Goal: Task Accomplishment & Management: Use online tool/utility

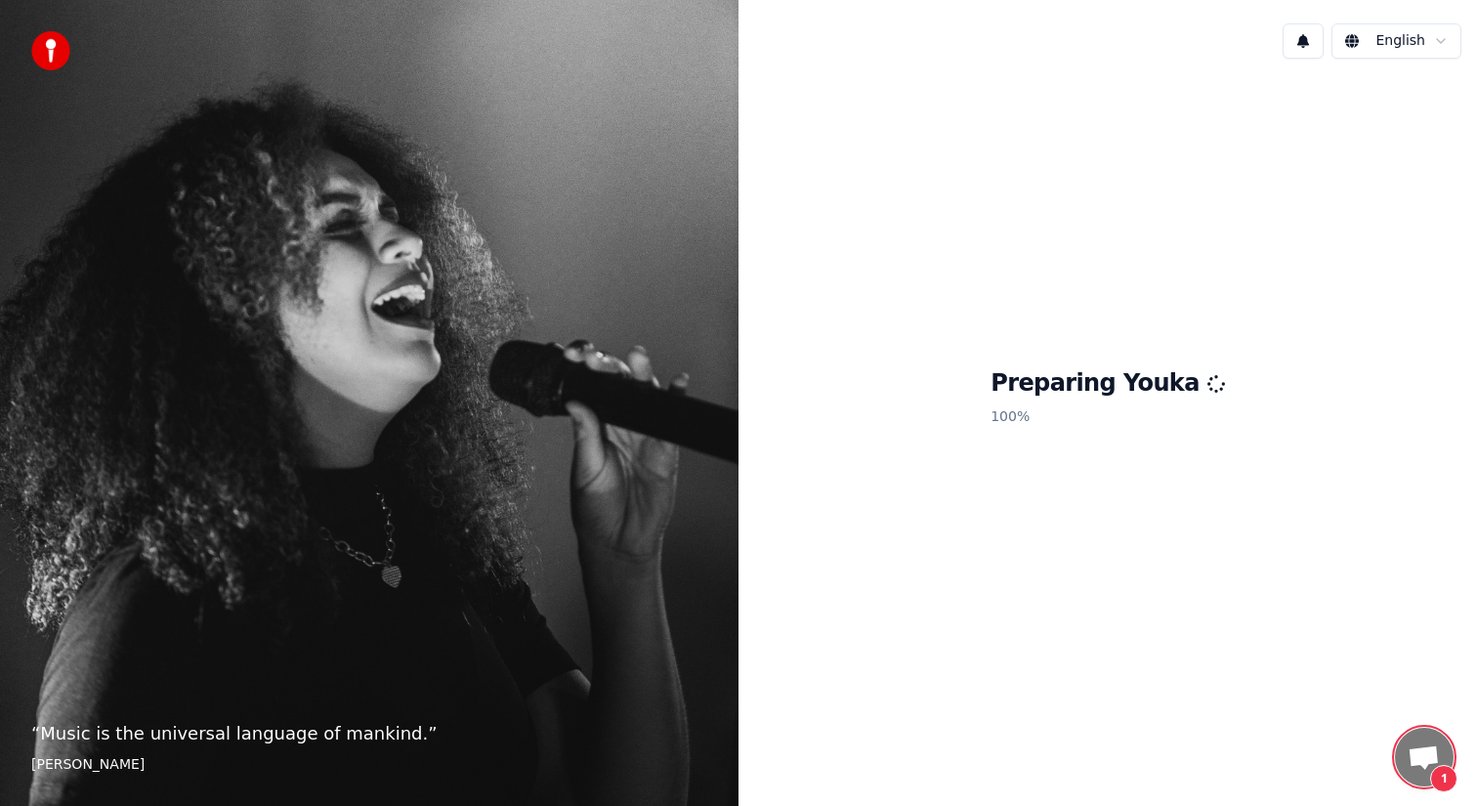
scroll to position [1442, 0]
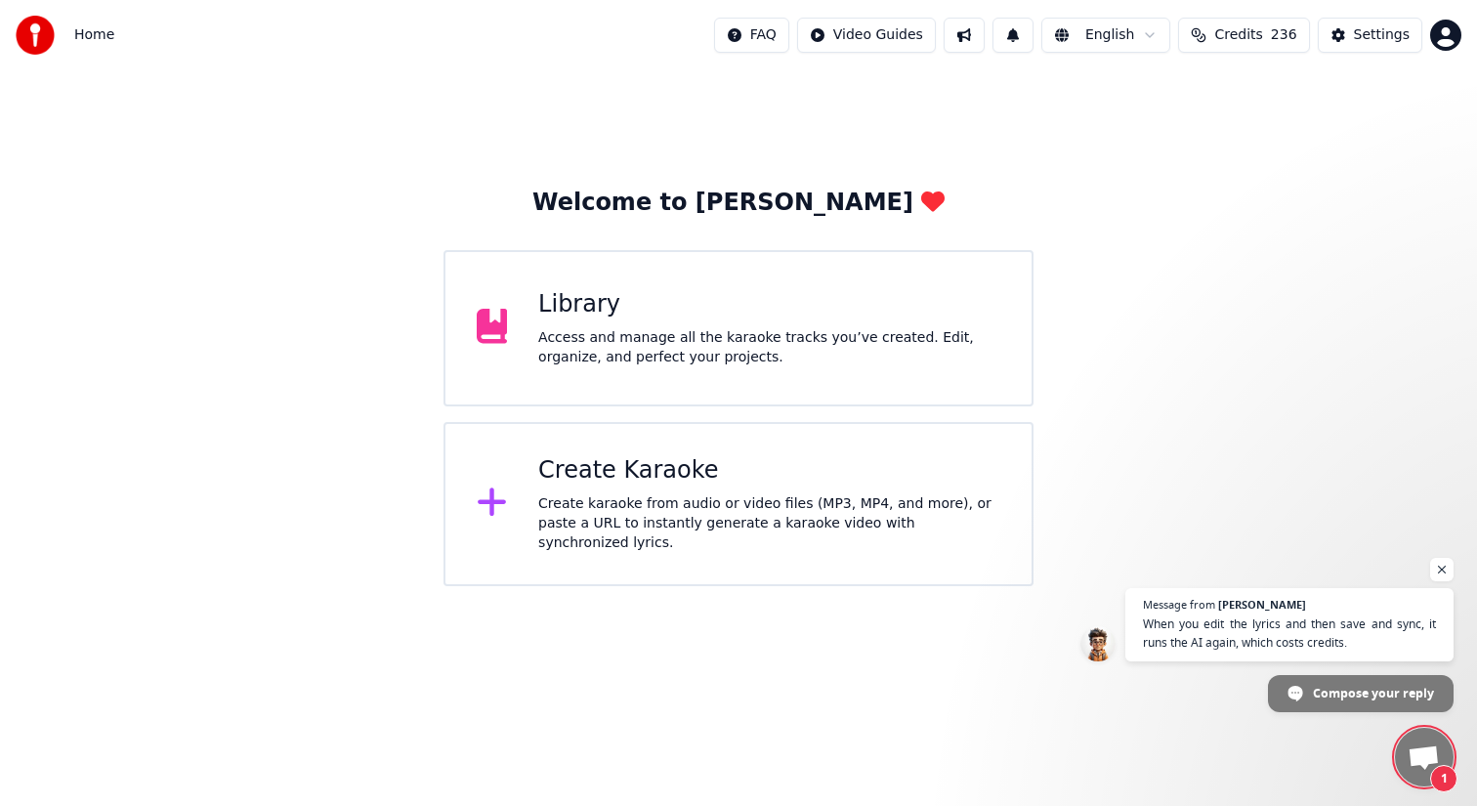
click at [565, 494] on div "Create Karaoke Create karaoke from audio or video files (MP3, MP4, and more), o…" at bounding box center [769, 504] width 462 height 98
click at [601, 493] on div "Create Karaoke Create karaoke from audio or video files (MP3, MP4, and more), o…" at bounding box center [769, 504] width 462 height 98
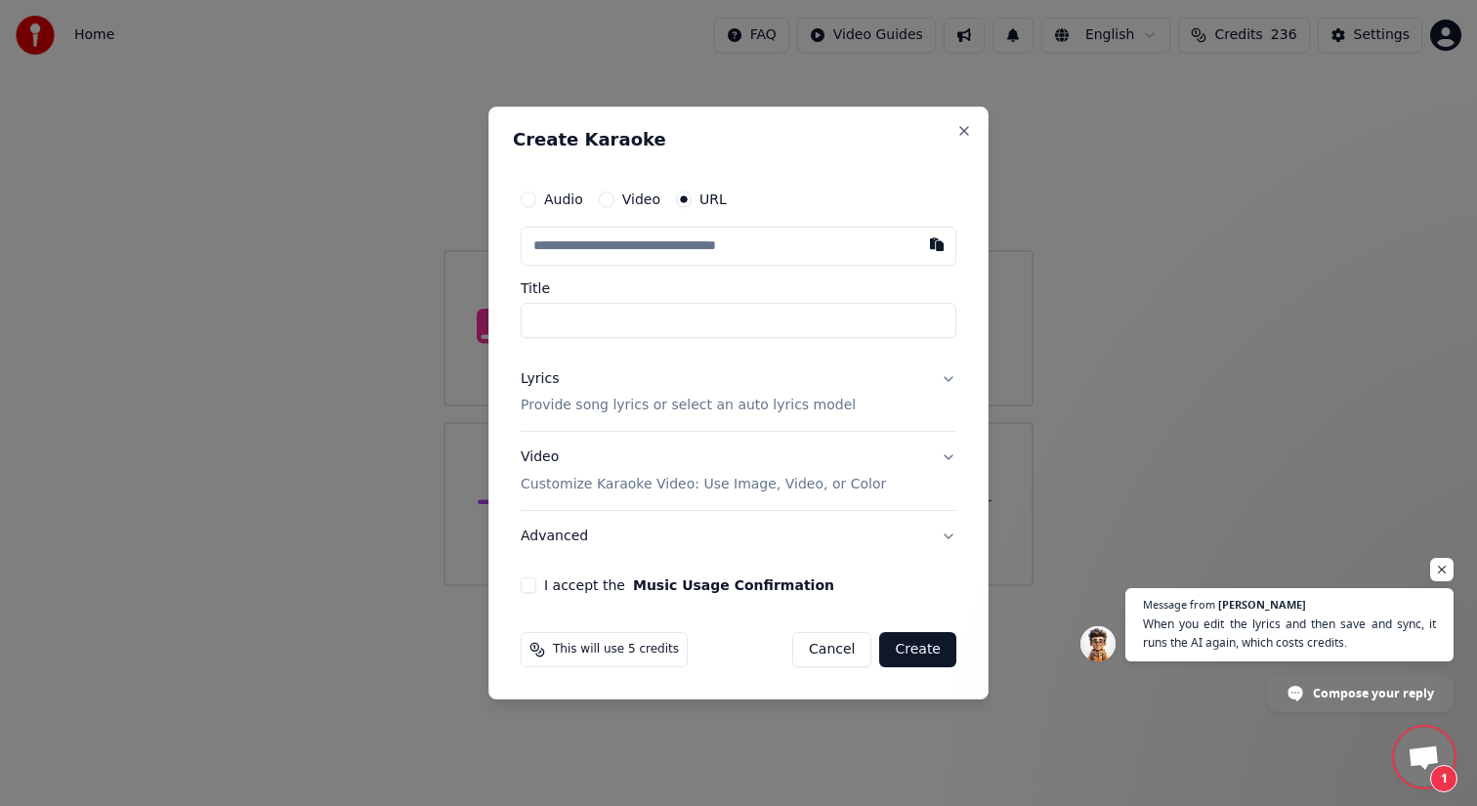
click at [530, 197] on button "Audio" at bounding box center [529, 199] width 16 height 16
click at [587, 240] on div "Choose File" at bounding box center [576, 246] width 109 height 35
click at [583, 237] on div "Choose File" at bounding box center [576, 246] width 109 height 35
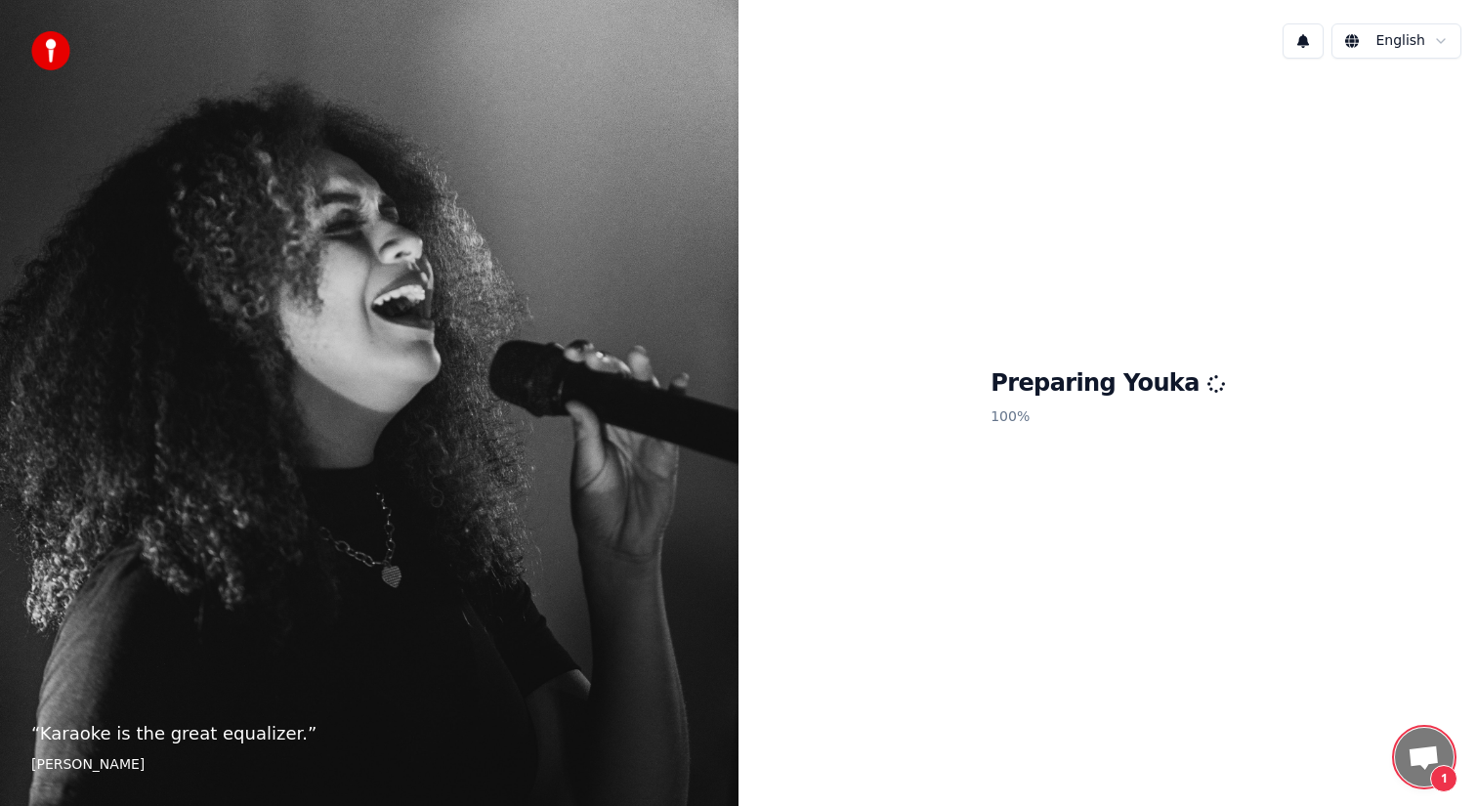
scroll to position [1442, 0]
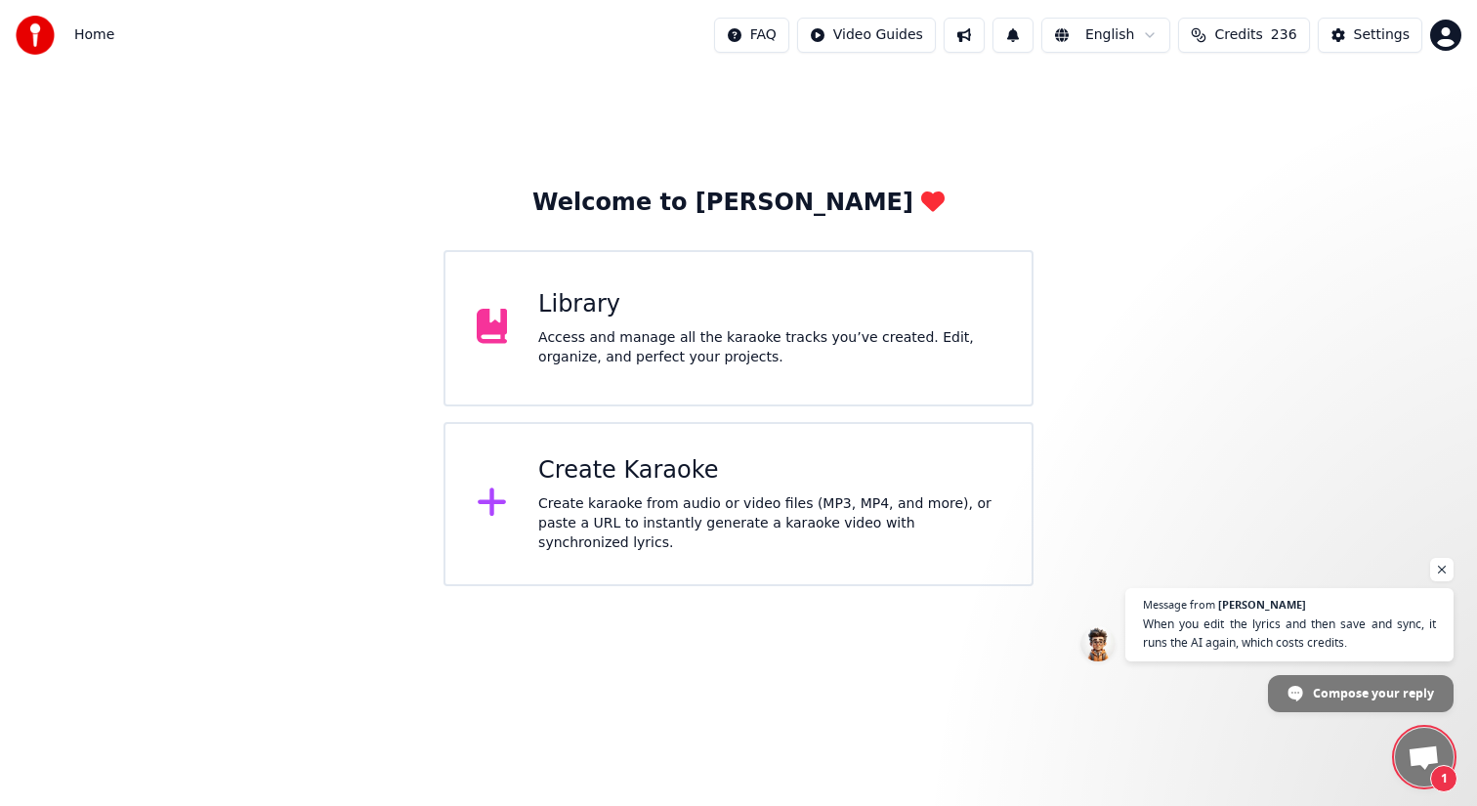
click at [592, 481] on div "Create Karaoke" at bounding box center [769, 470] width 462 height 31
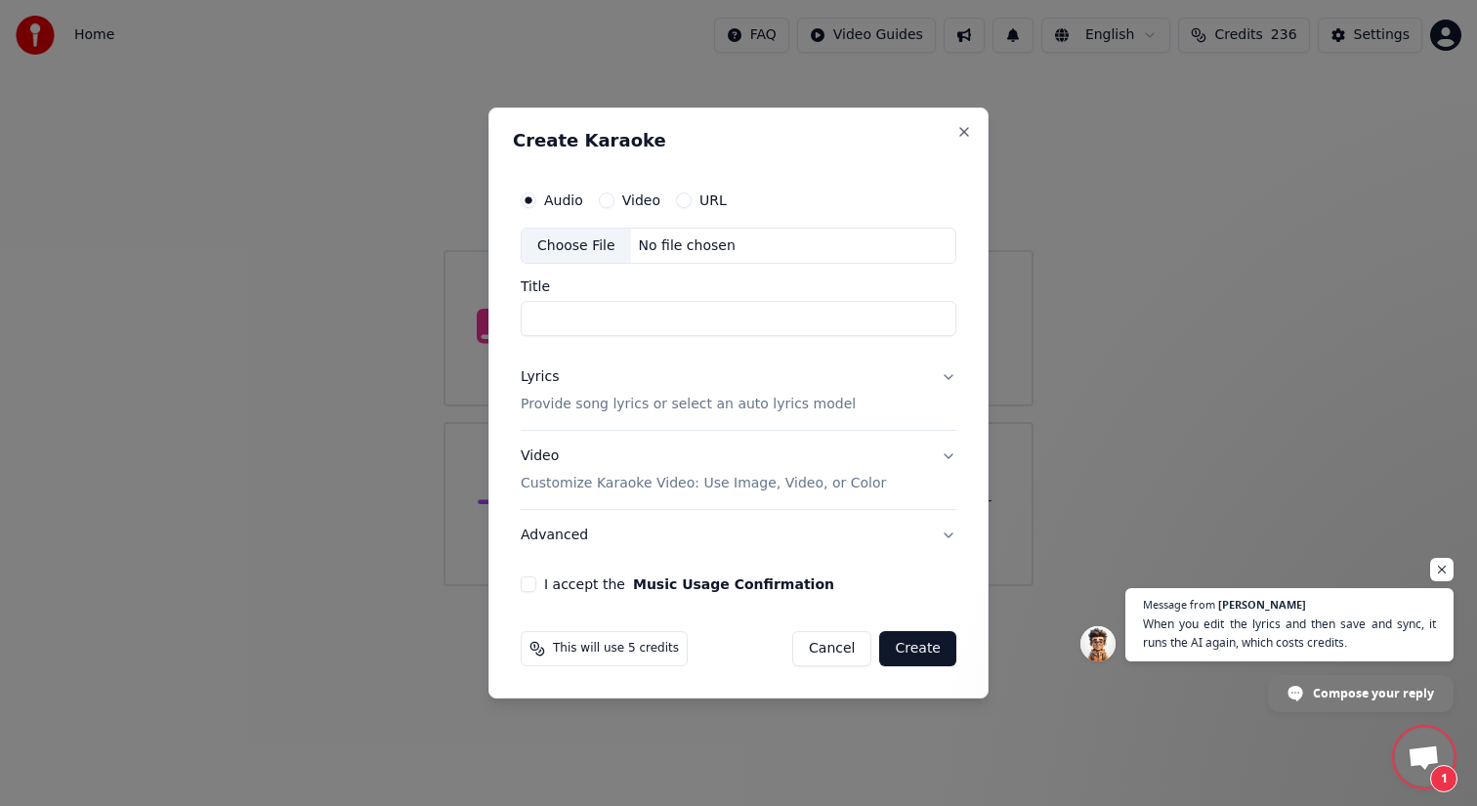
click at [592, 481] on p "Customize Karaoke Video: Use Image, Video, or Color" at bounding box center [703, 484] width 365 height 20
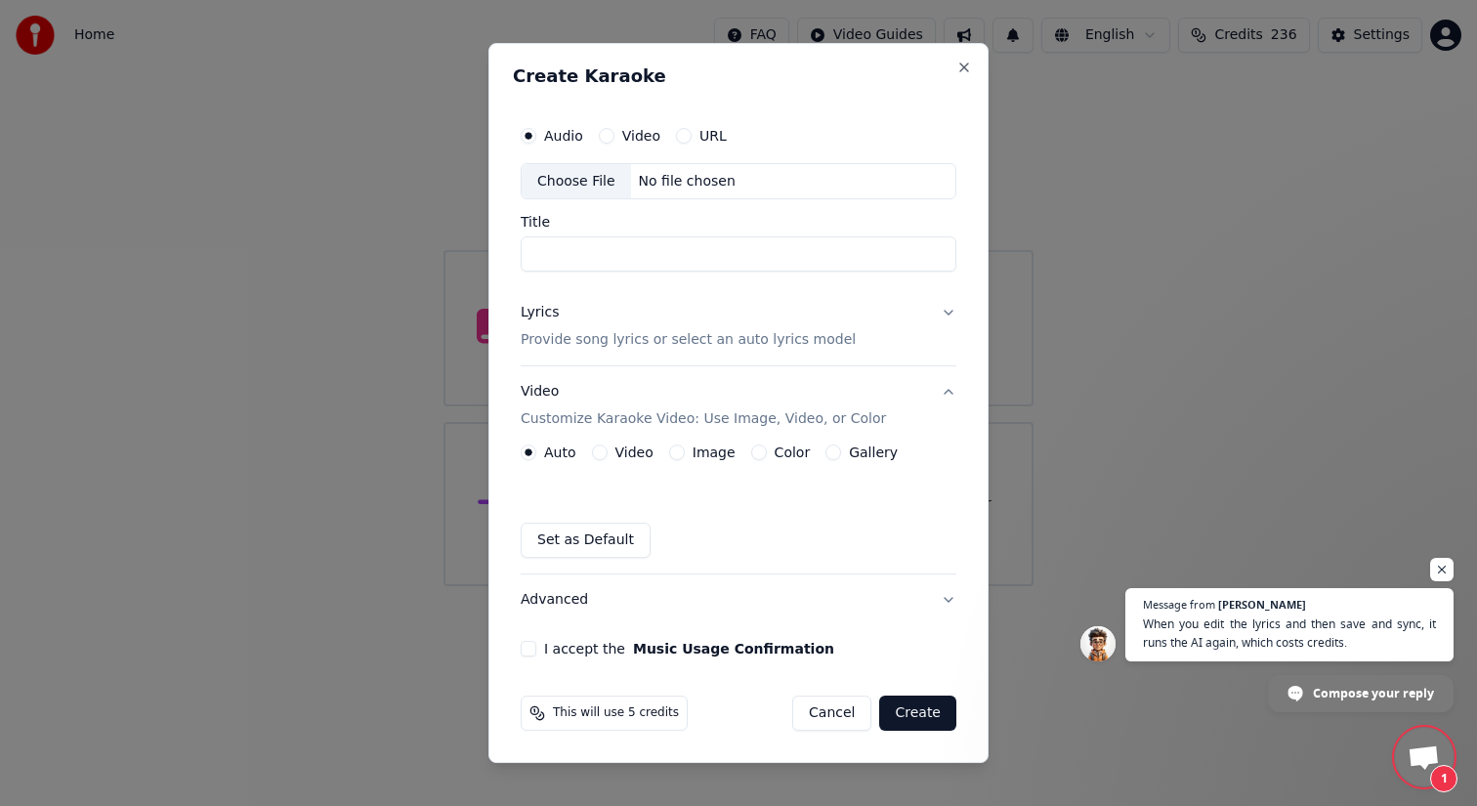
click at [583, 182] on div "Choose File" at bounding box center [576, 181] width 109 height 35
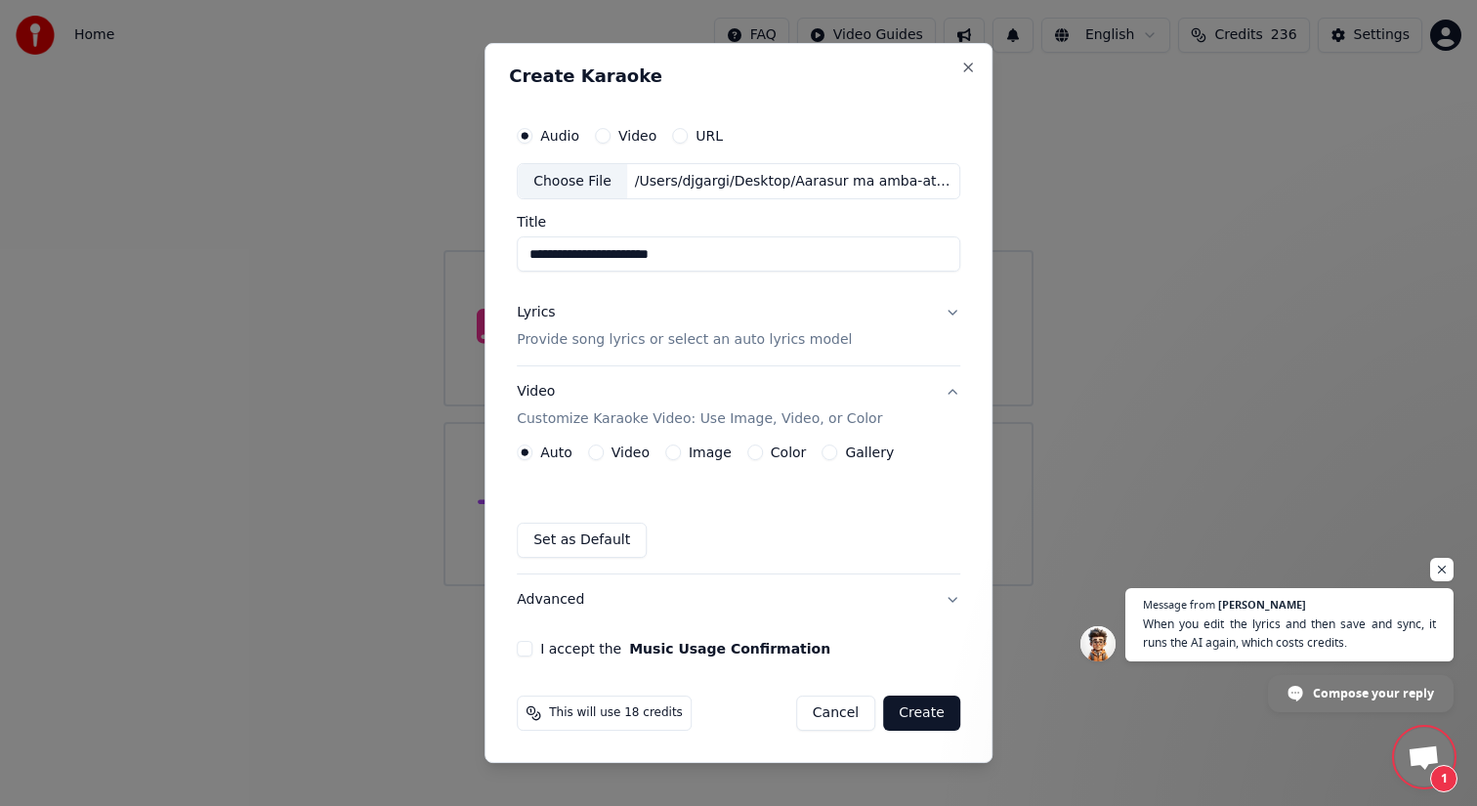
click at [620, 255] on input "**********" at bounding box center [739, 254] width 444 height 35
click at [736, 257] on input "**********" at bounding box center [739, 254] width 444 height 35
type input "*"
type input "**********"
click at [673, 453] on button "Image" at bounding box center [673, 453] width 16 height 16
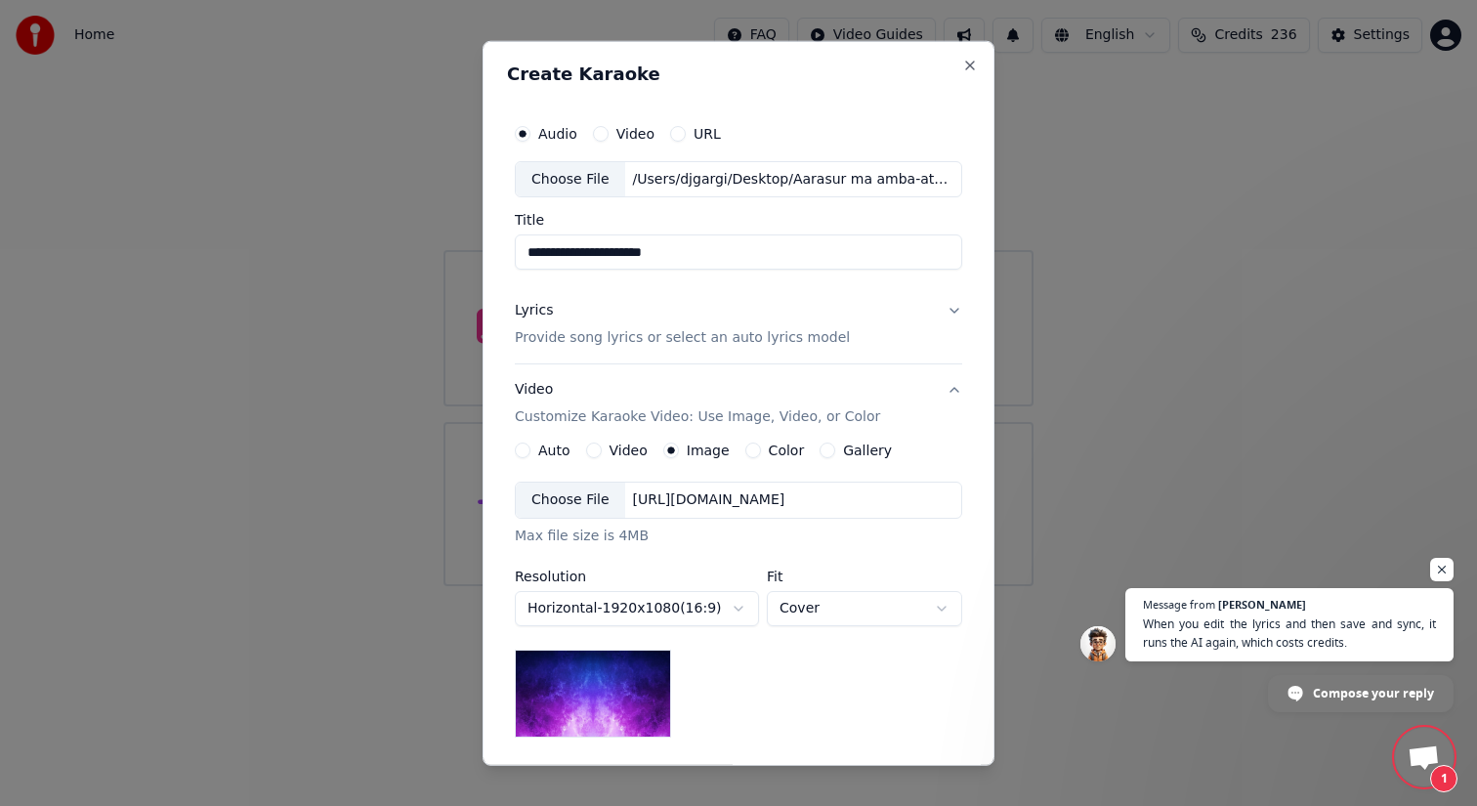
type button "image"
type button "color"
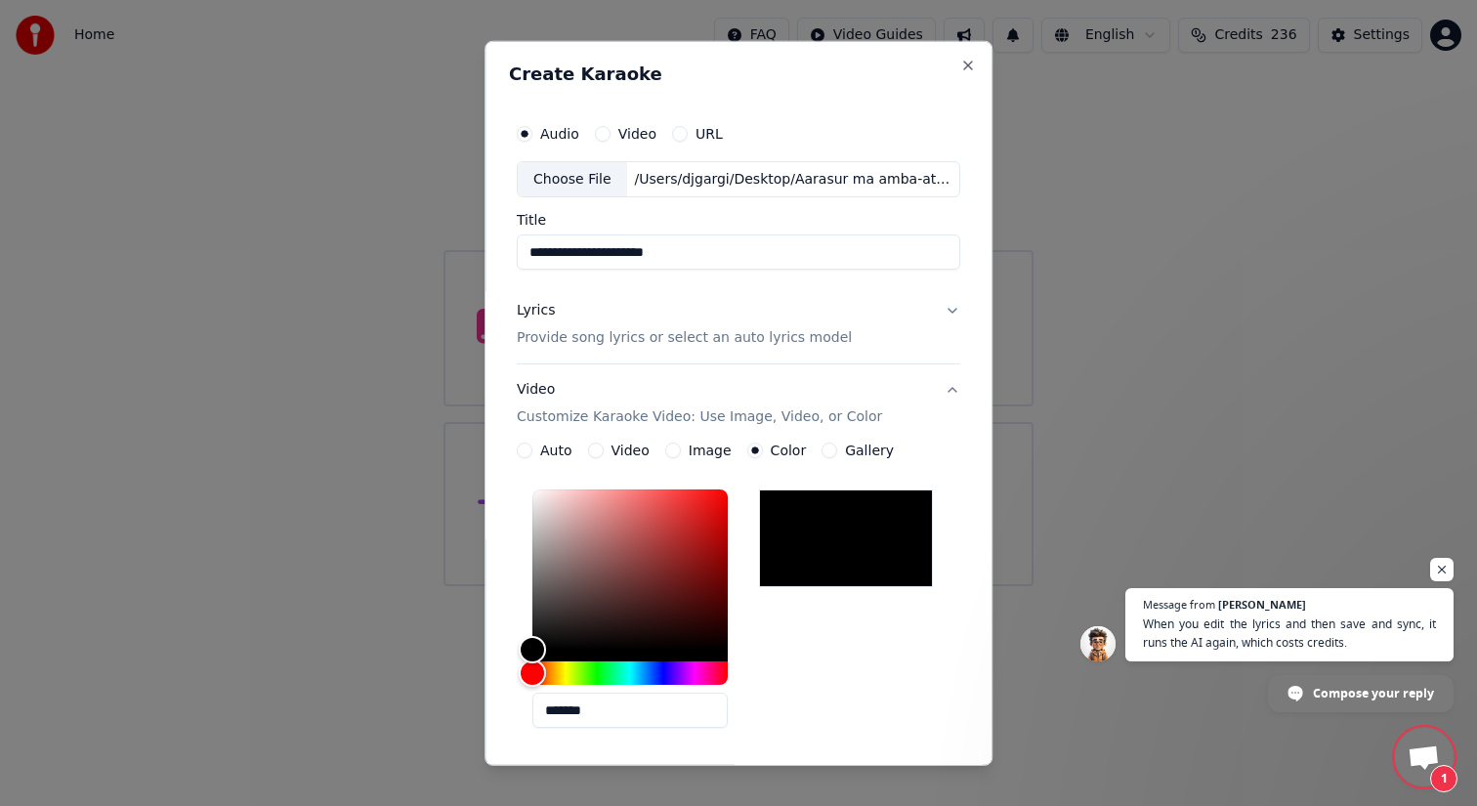
type button "gallery"
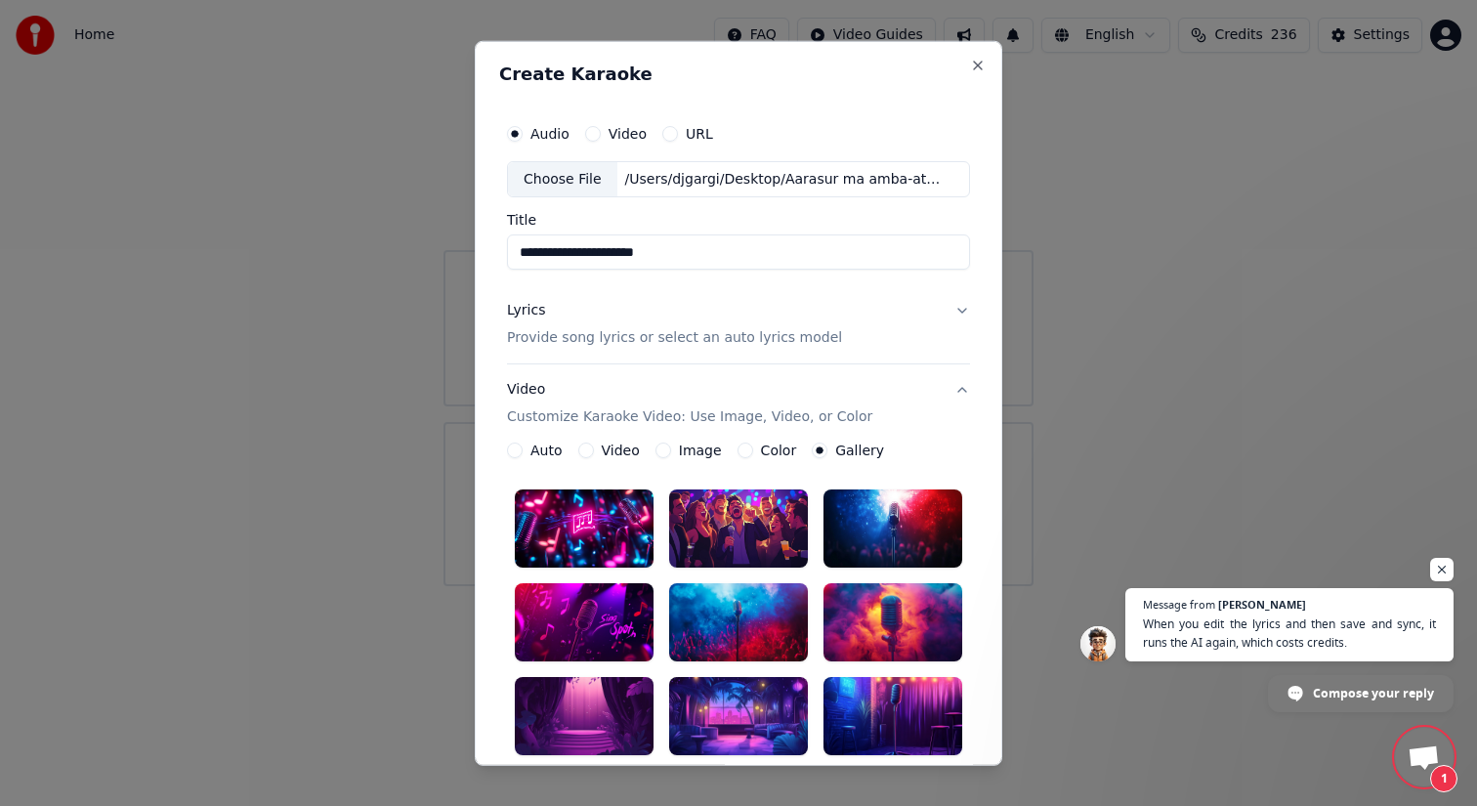
click at [661, 449] on button "image" at bounding box center [664, 451] width 16 height 16
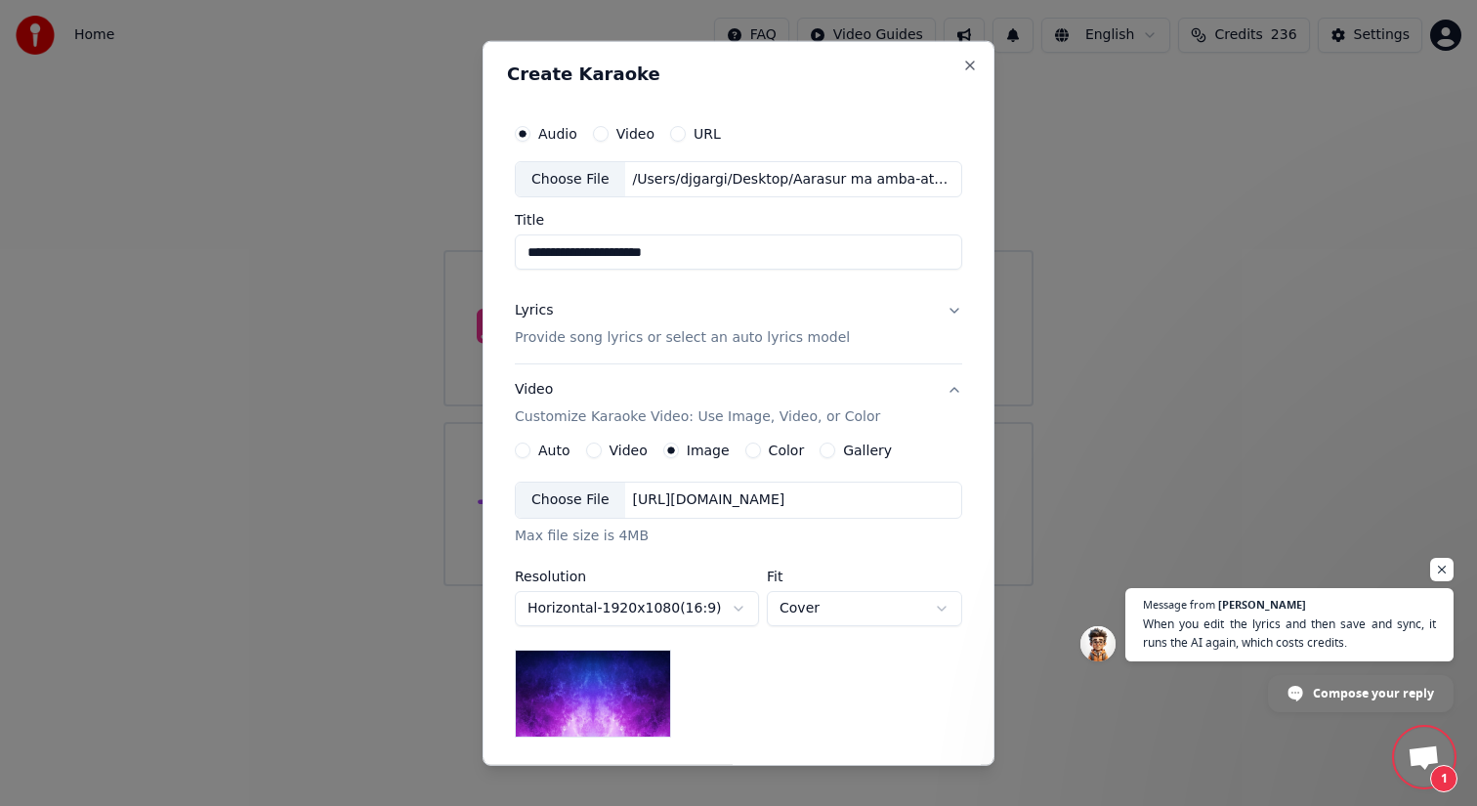
click at [948, 314] on button "Lyrics Provide song lyrics or select an auto lyrics model" at bounding box center [738, 324] width 447 height 78
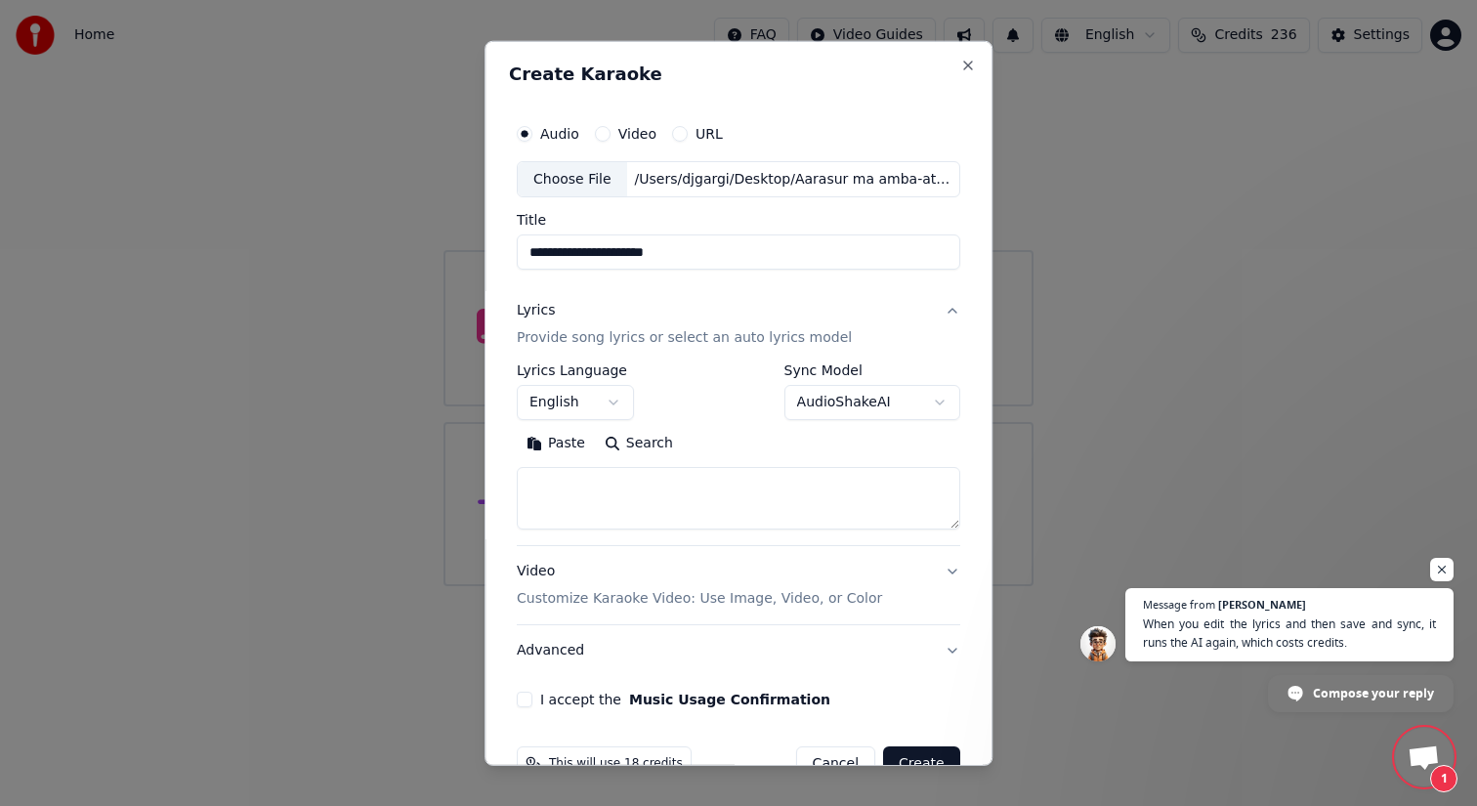
click at [588, 400] on button "English" at bounding box center [575, 402] width 117 height 35
click at [925, 398] on button "AudioShakeAI" at bounding box center [872, 402] width 176 height 35
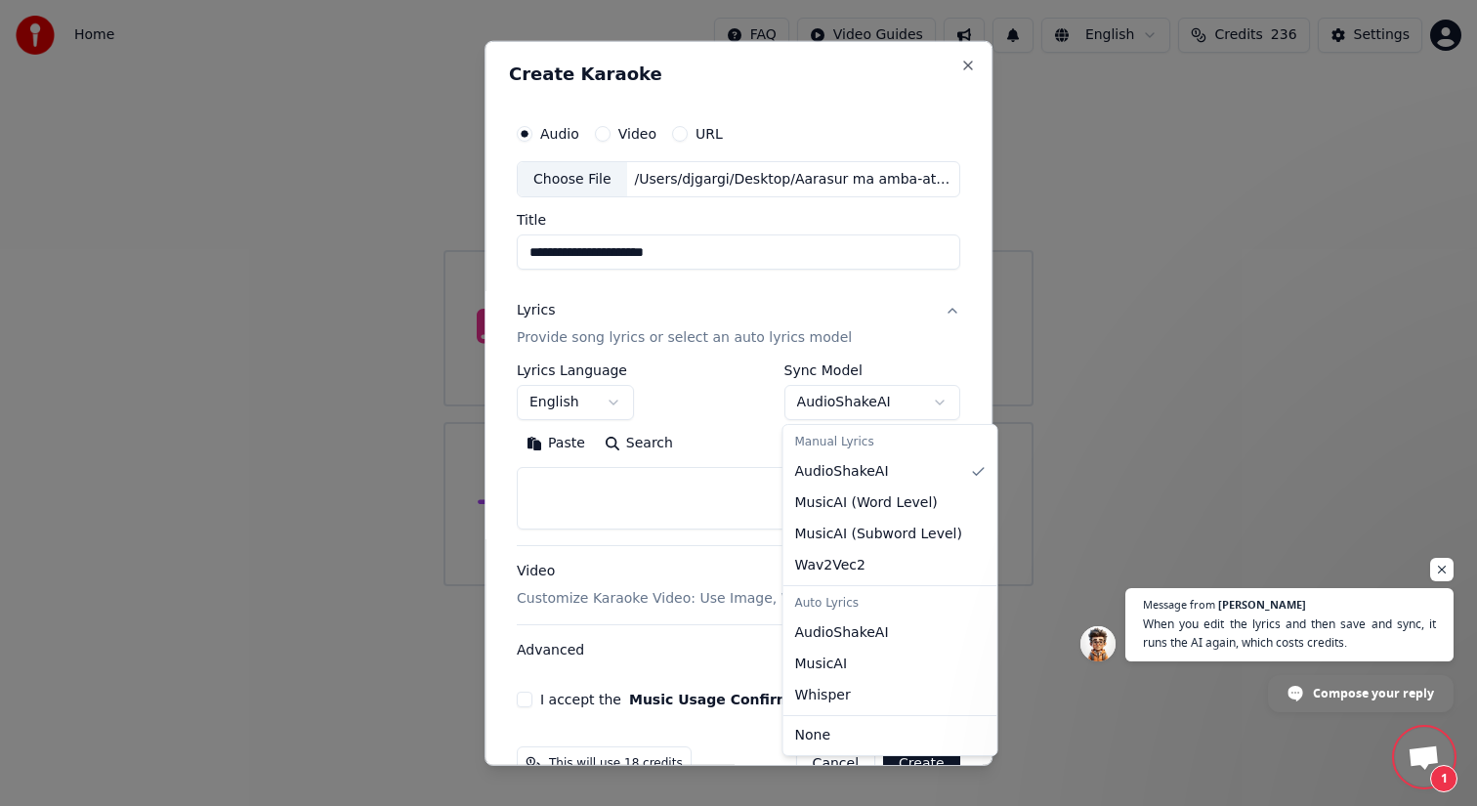
select select "**********"
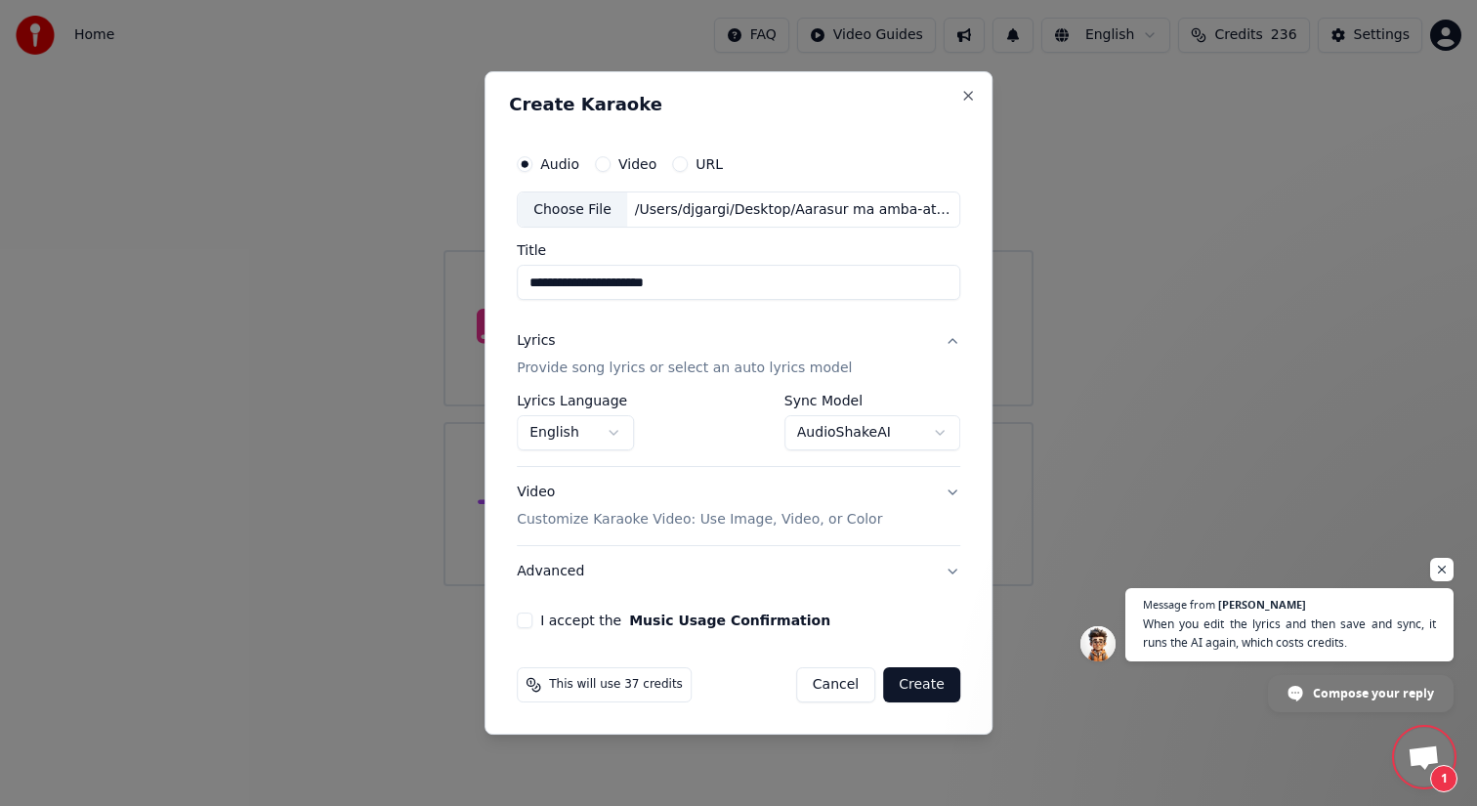
click at [531, 621] on button "I accept the Music Usage Confirmation" at bounding box center [525, 621] width 16 height 16
click at [928, 683] on button "Create" at bounding box center [921, 684] width 77 height 35
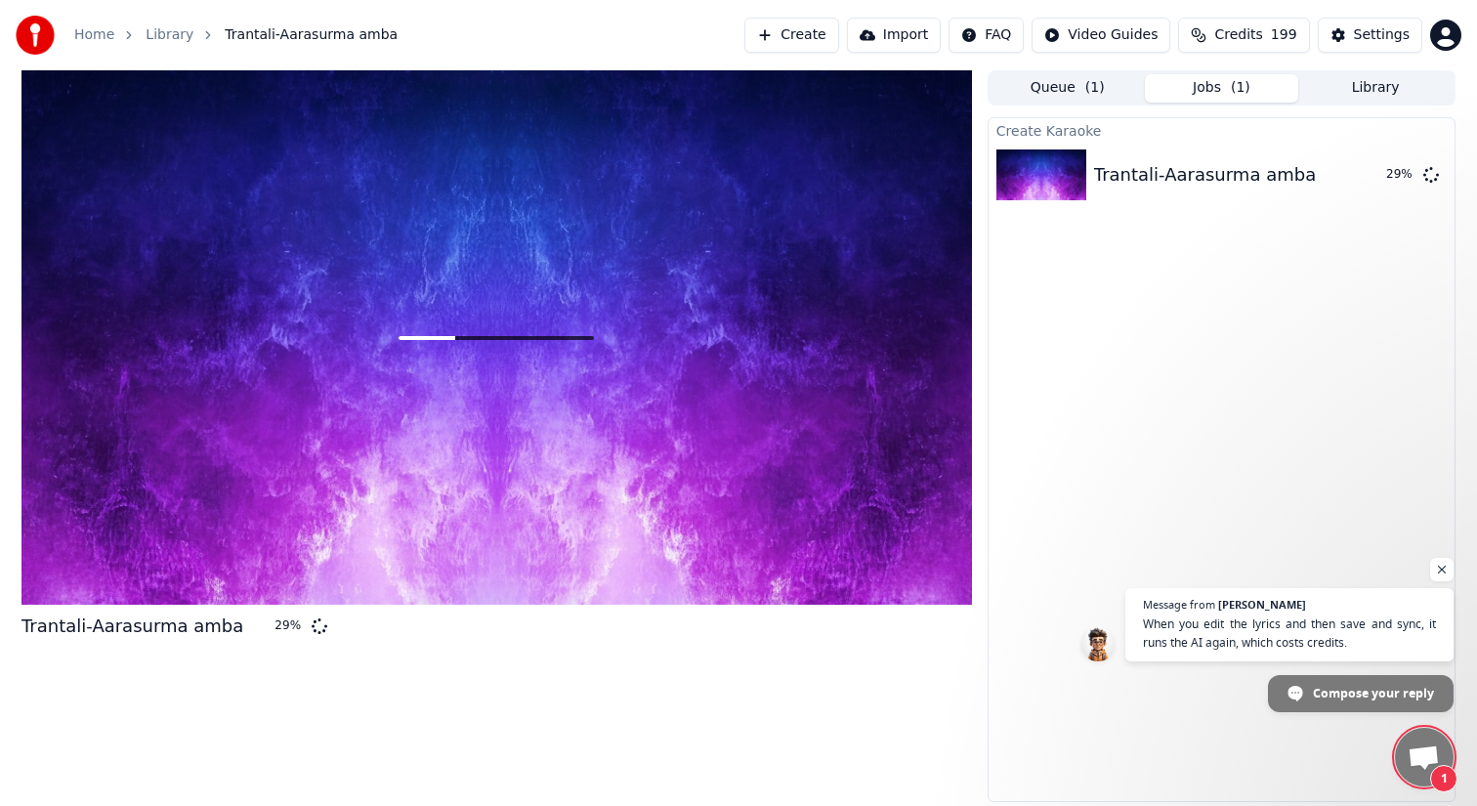
click at [928, 683] on div "Trantali-Aarasurma amba 29 %" at bounding box center [496, 436] width 951 height 732
click at [1437, 569] on span "Open chat" at bounding box center [1442, 570] width 24 height 24
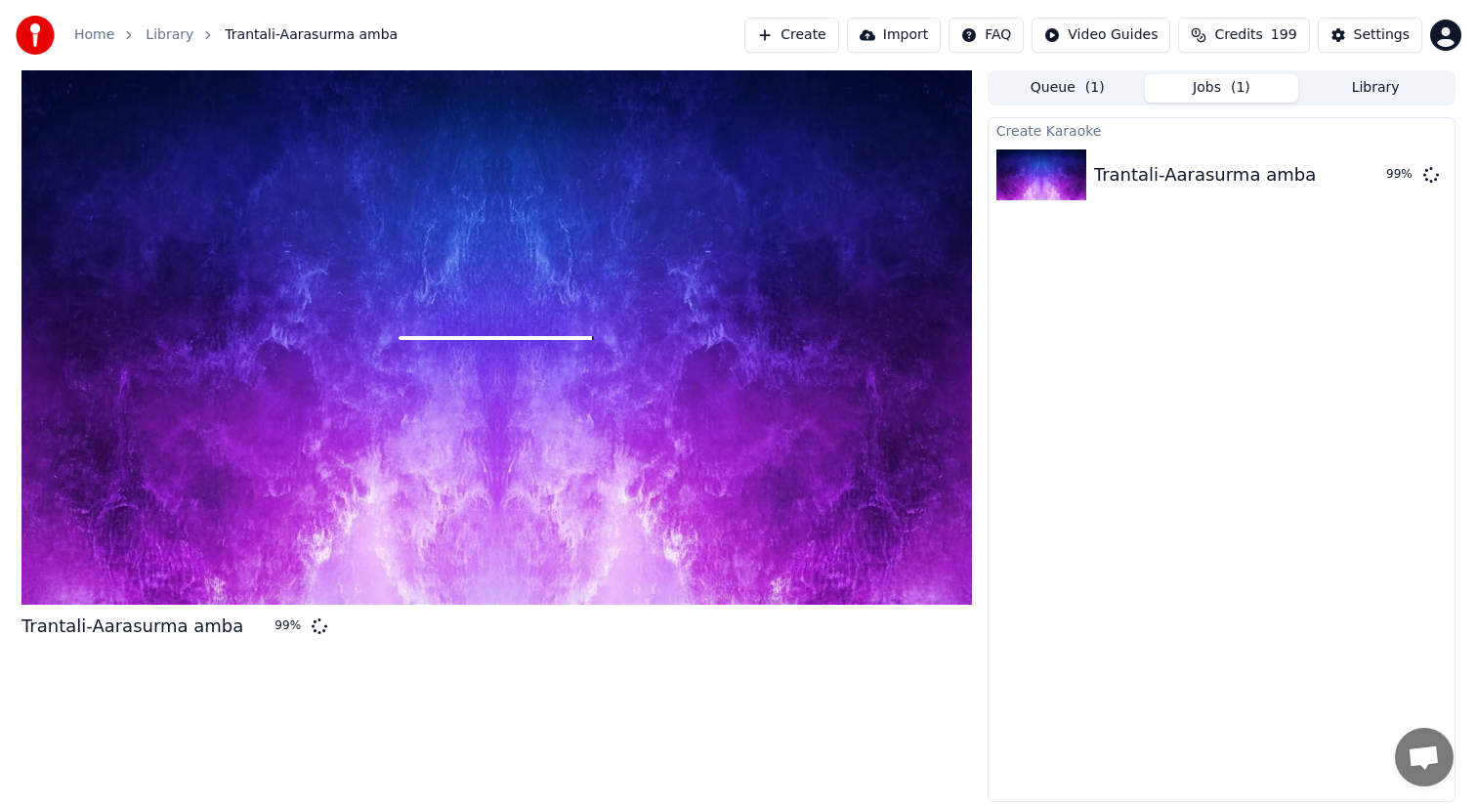
click at [491, 472] on div at bounding box center [496, 337] width 951 height 534
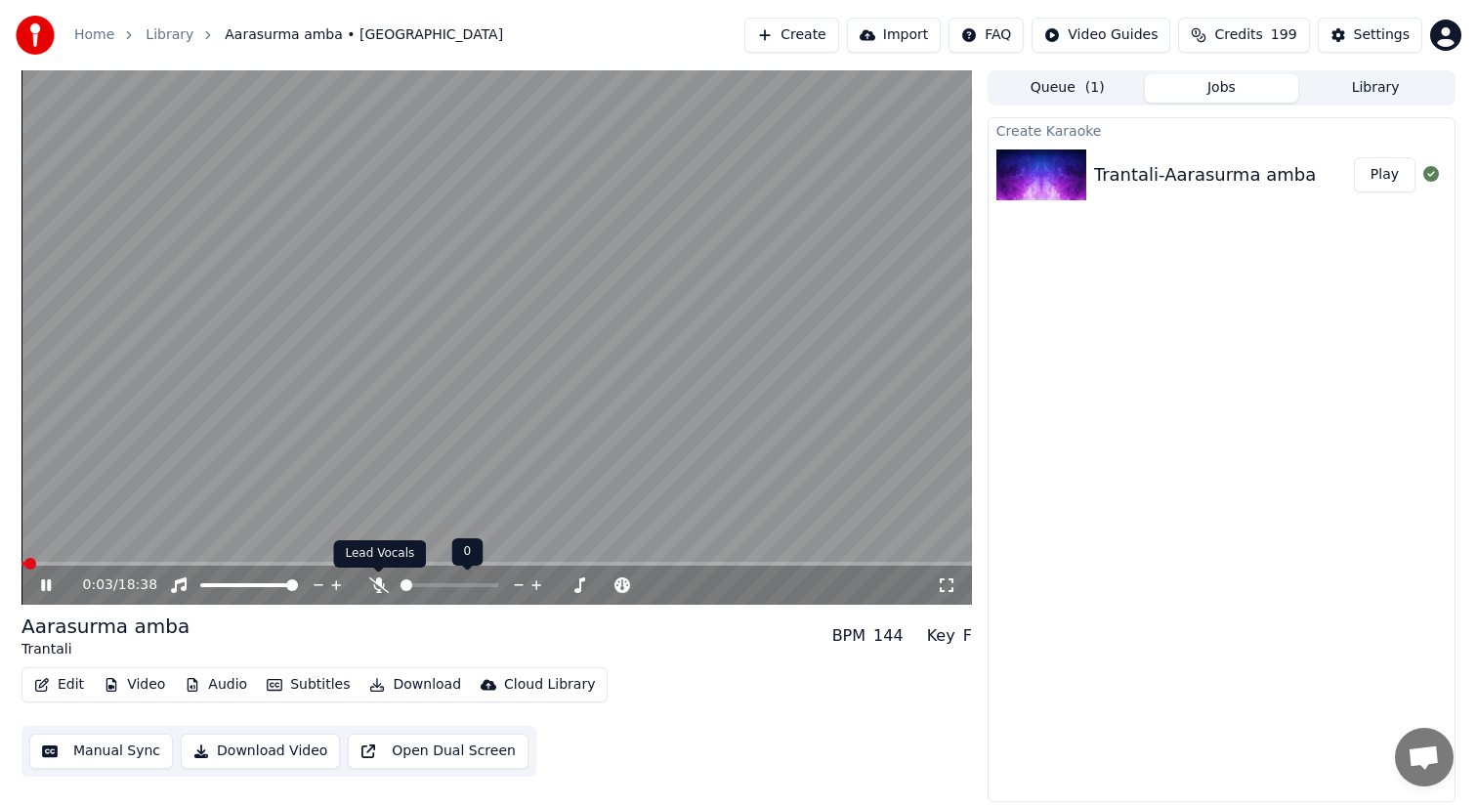
click at [377, 582] on icon at bounding box center [379, 585] width 20 height 16
click at [59, 562] on span at bounding box center [496, 564] width 951 height 4
click at [44, 596] on div "0:44 / 18:38" at bounding box center [496, 585] width 951 height 39
click at [45, 582] on icon at bounding box center [60, 585] width 46 height 16
click at [114, 751] on button "Manual Sync" at bounding box center [101, 751] width 144 height 35
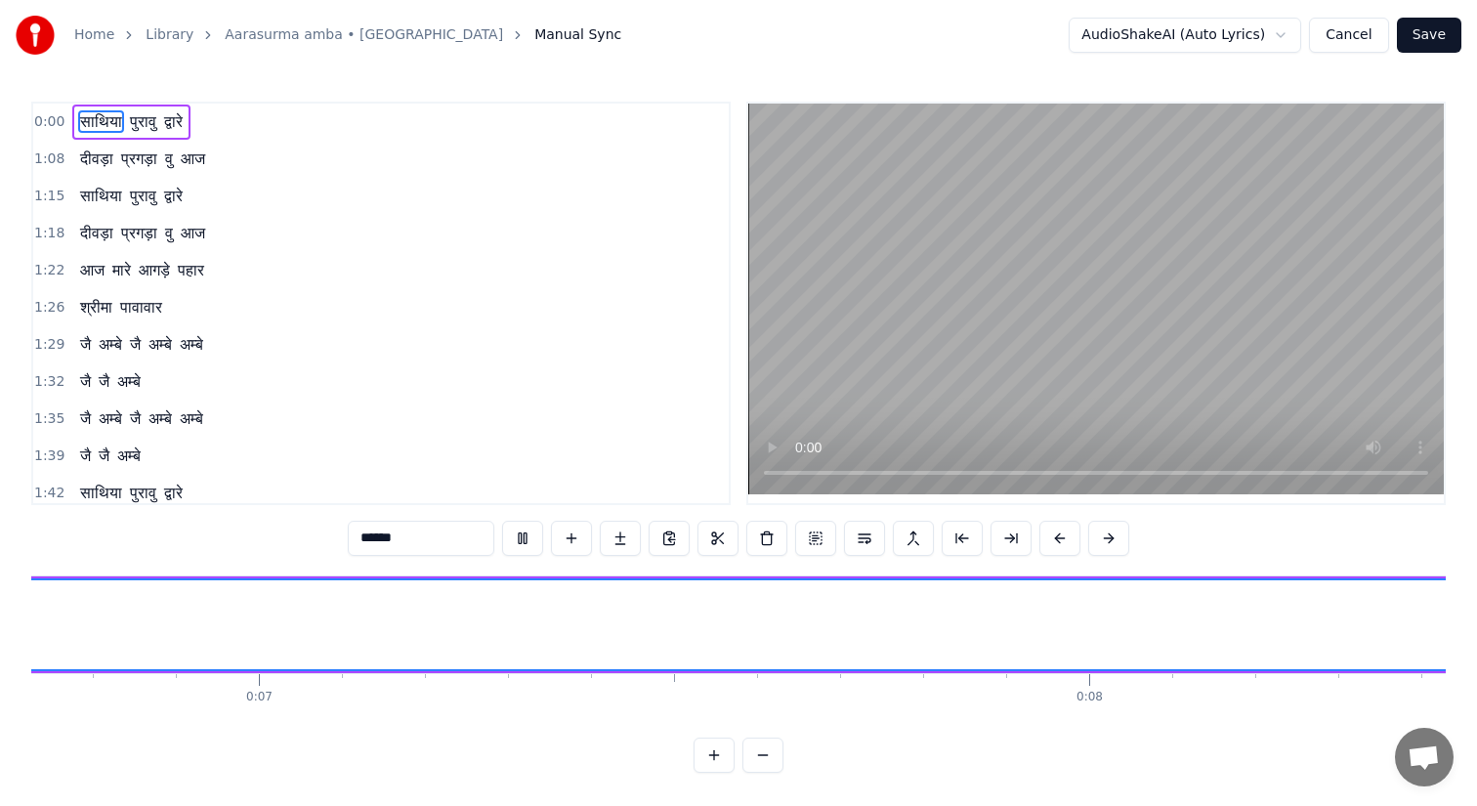
scroll to position [0, 6962]
click at [101, 123] on span "साथिया" at bounding box center [101, 121] width 46 height 22
click at [717, 755] on button at bounding box center [714, 755] width 41 height 35
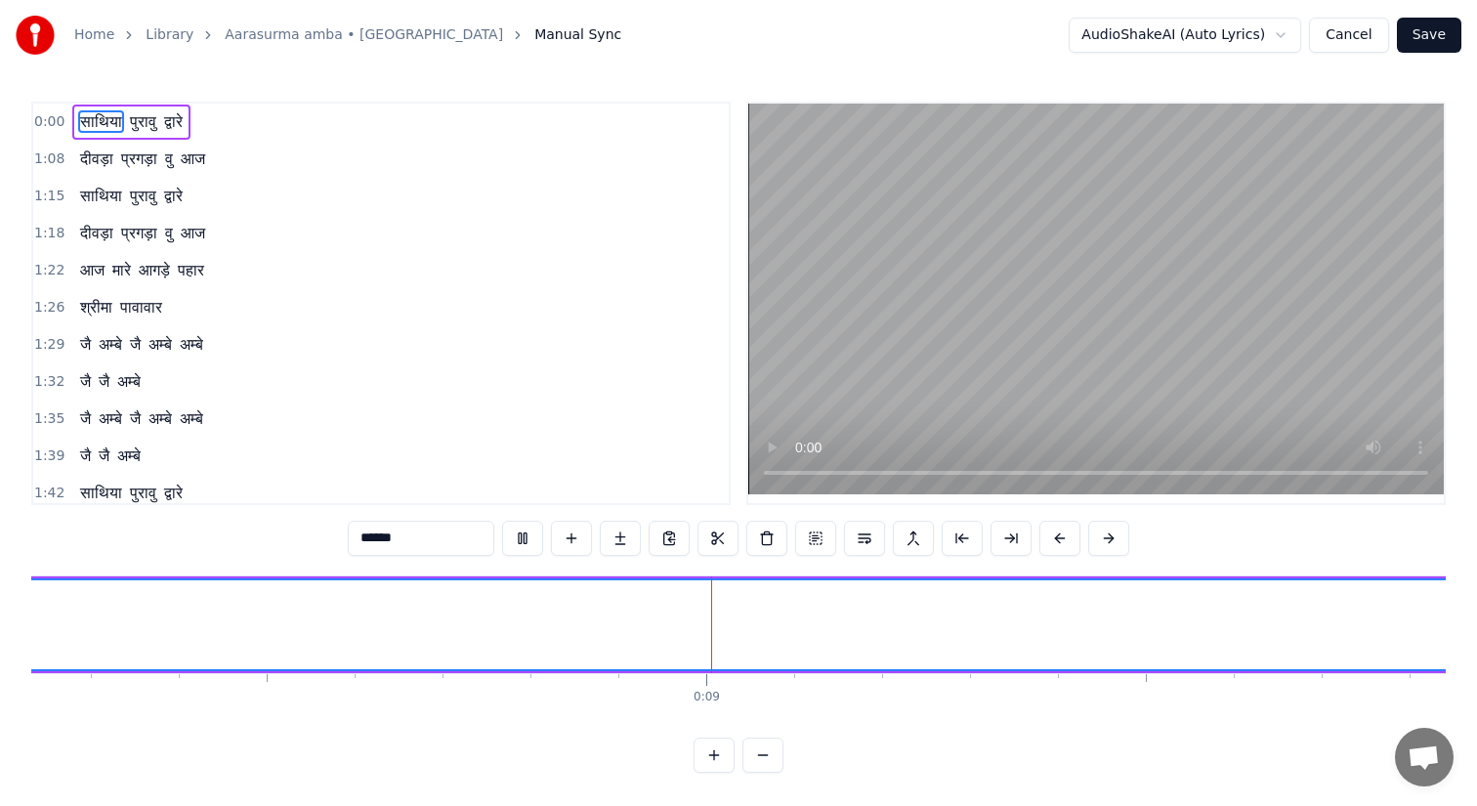
scroll to position [0, 7328]
click at [709, 758] on button at bounding box center [714, 755] width 41 height 35
click at [709, 758] on div at bounding box center [739, 755] width 90 height 35
click at [755, 752] on button at bounding box center [762, 755] width 41 height 35
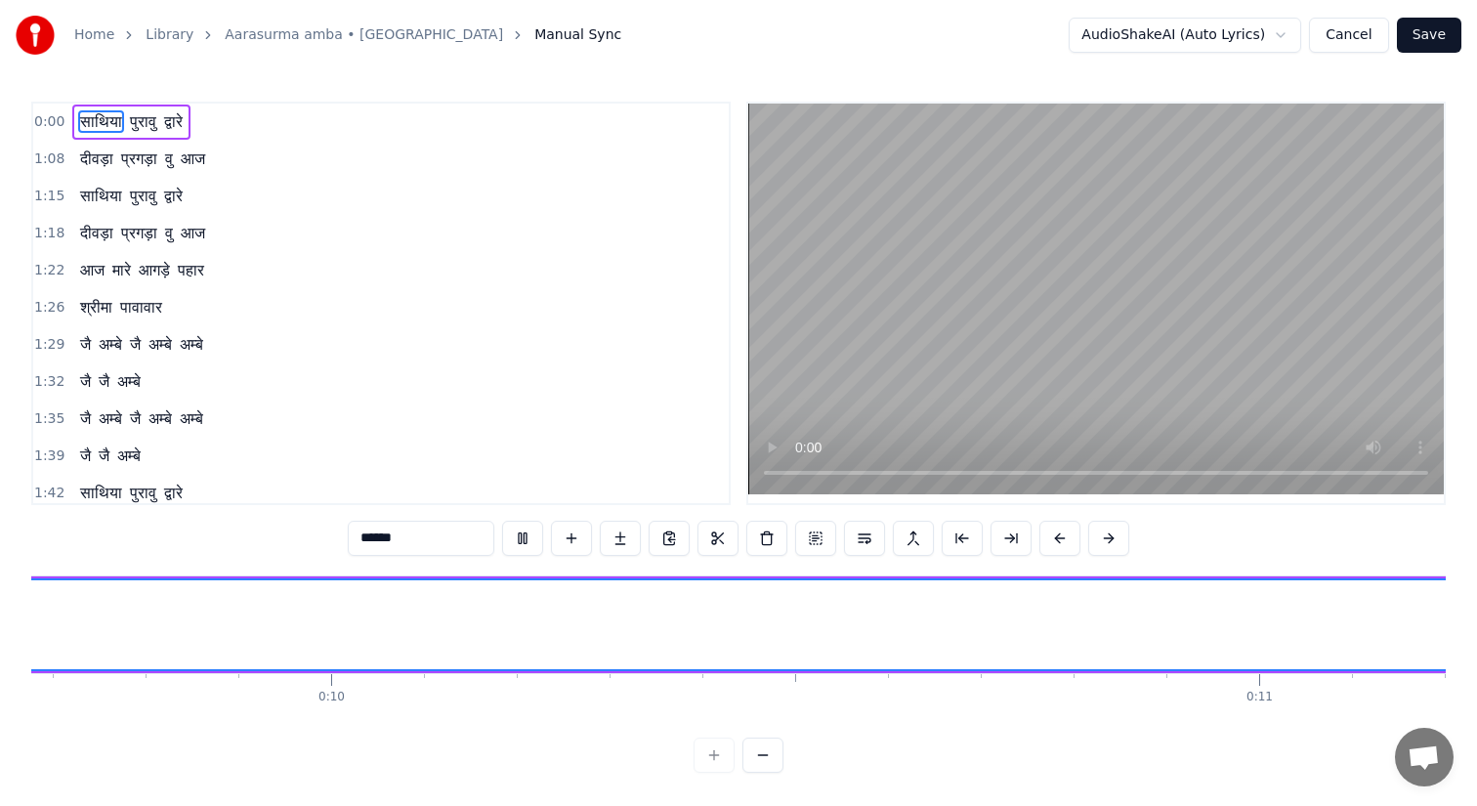
click at [755, 752] on button at bounding box center [762, 755] width 41 height 35
click at [517, 536] on button at bounding box center [522, 538] width 41 height 35
click at [518, 541] on button at bounding box center [522, 538] width 41 height 35
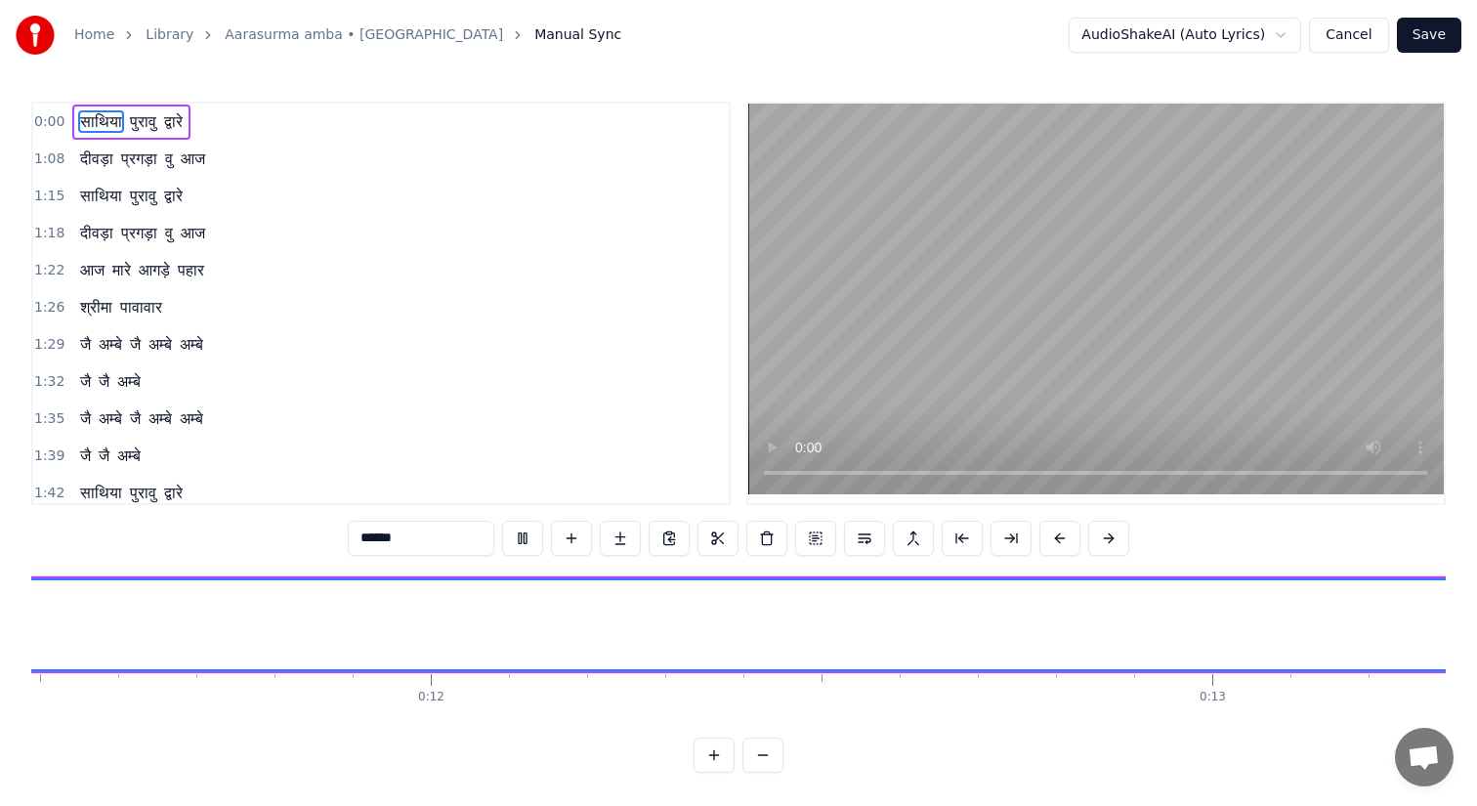
click at [520, 534] on button at bounding box center [522, 538] width 41 height 35
click at [812, 541] on button at bounding box center [815, 538] width 41 height 35
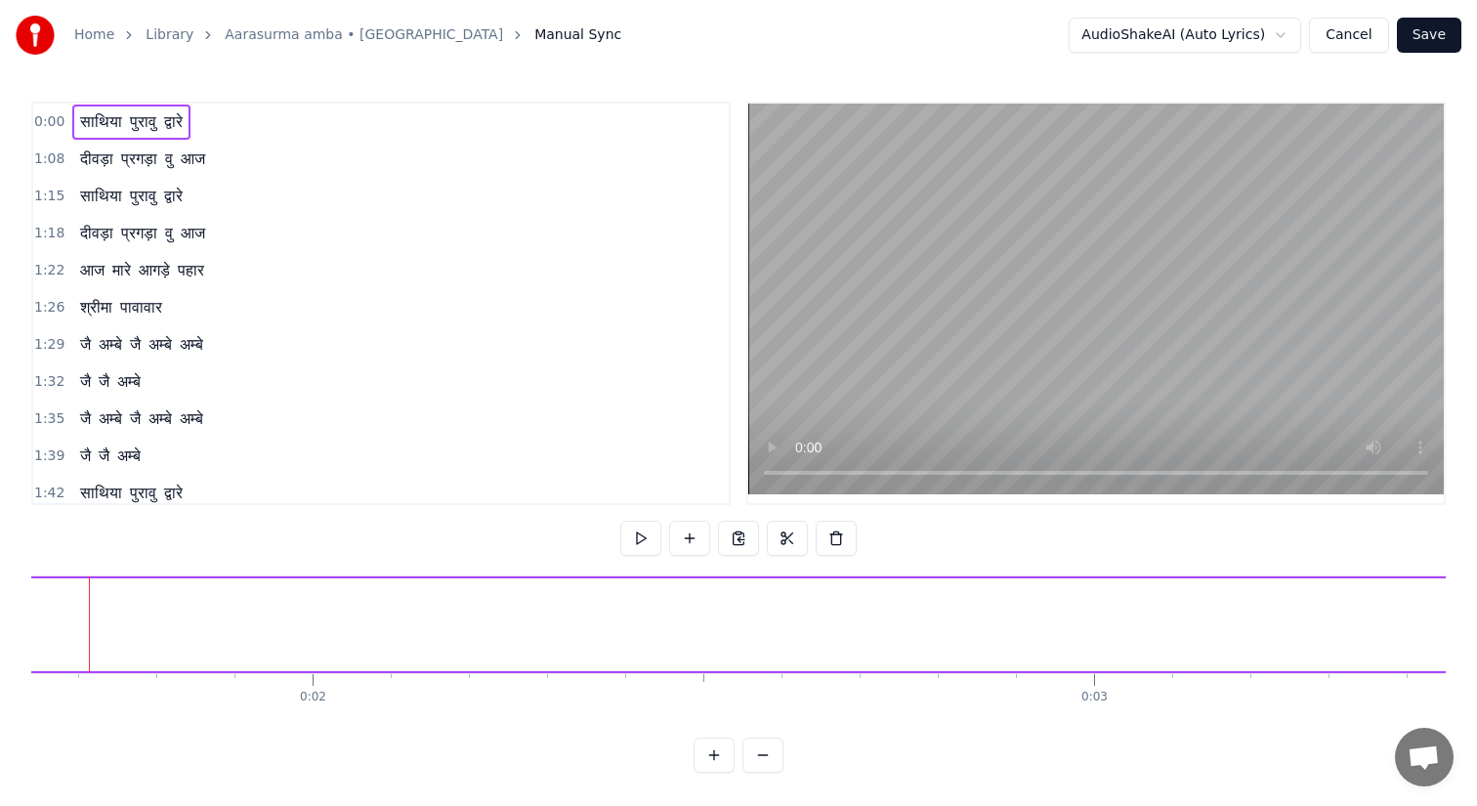
scroll to position [0, 1241]
click at [738, 537] on button at bounding box center [738, 538] width 41 height 35
click at [642, 540] on button at bounding box center [640, 538] width 41 height 35
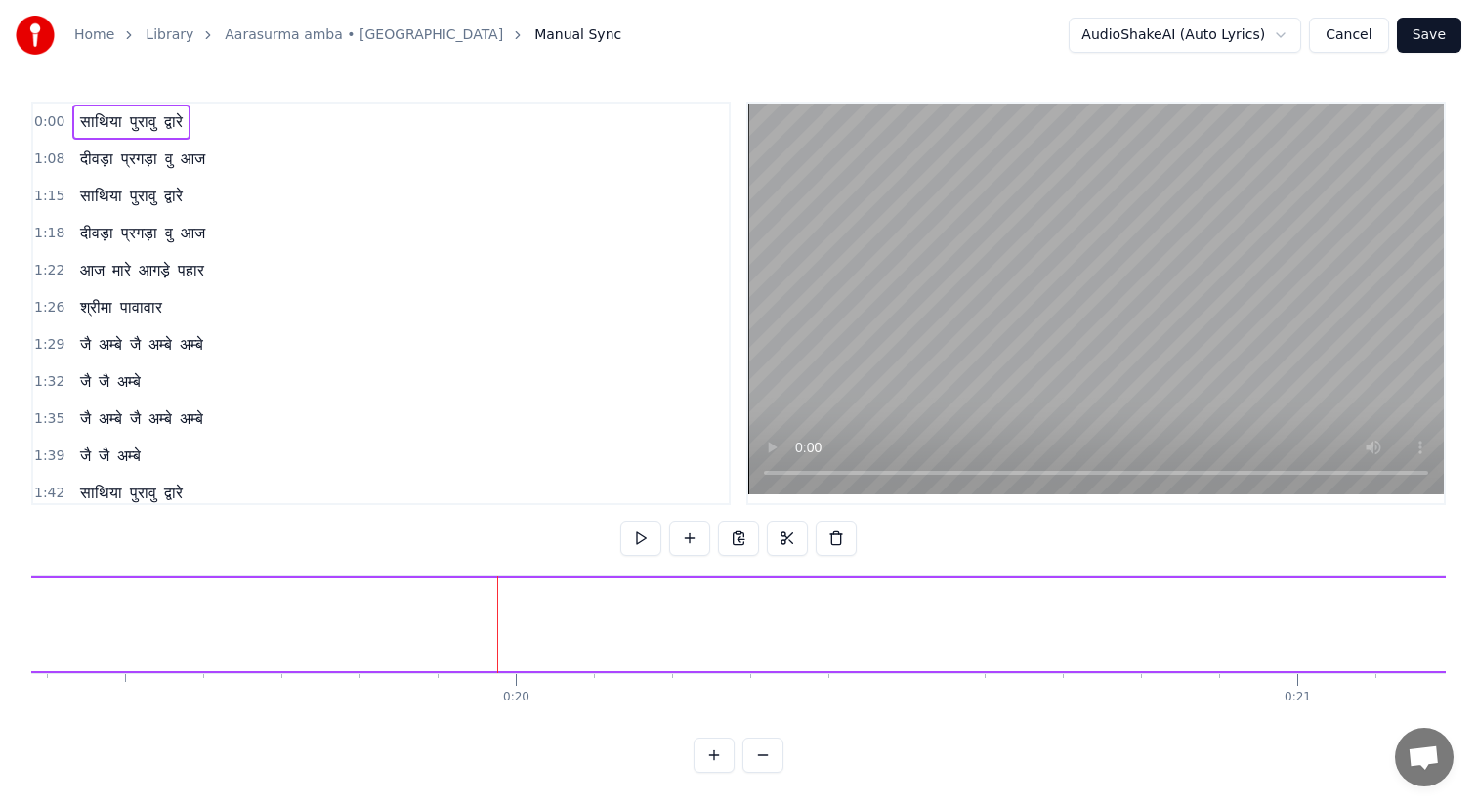
click at [1290, 33] on html "Home Library Aarasurma amba • Trantali Manual Sync AudioShakeAI (Auto Lyrics) C…" at bounding box center [738, 402] width 1477 height 804
click at [1348, 37] on button "Cancel" at bounding box center [1348, 35] width 79 height 35
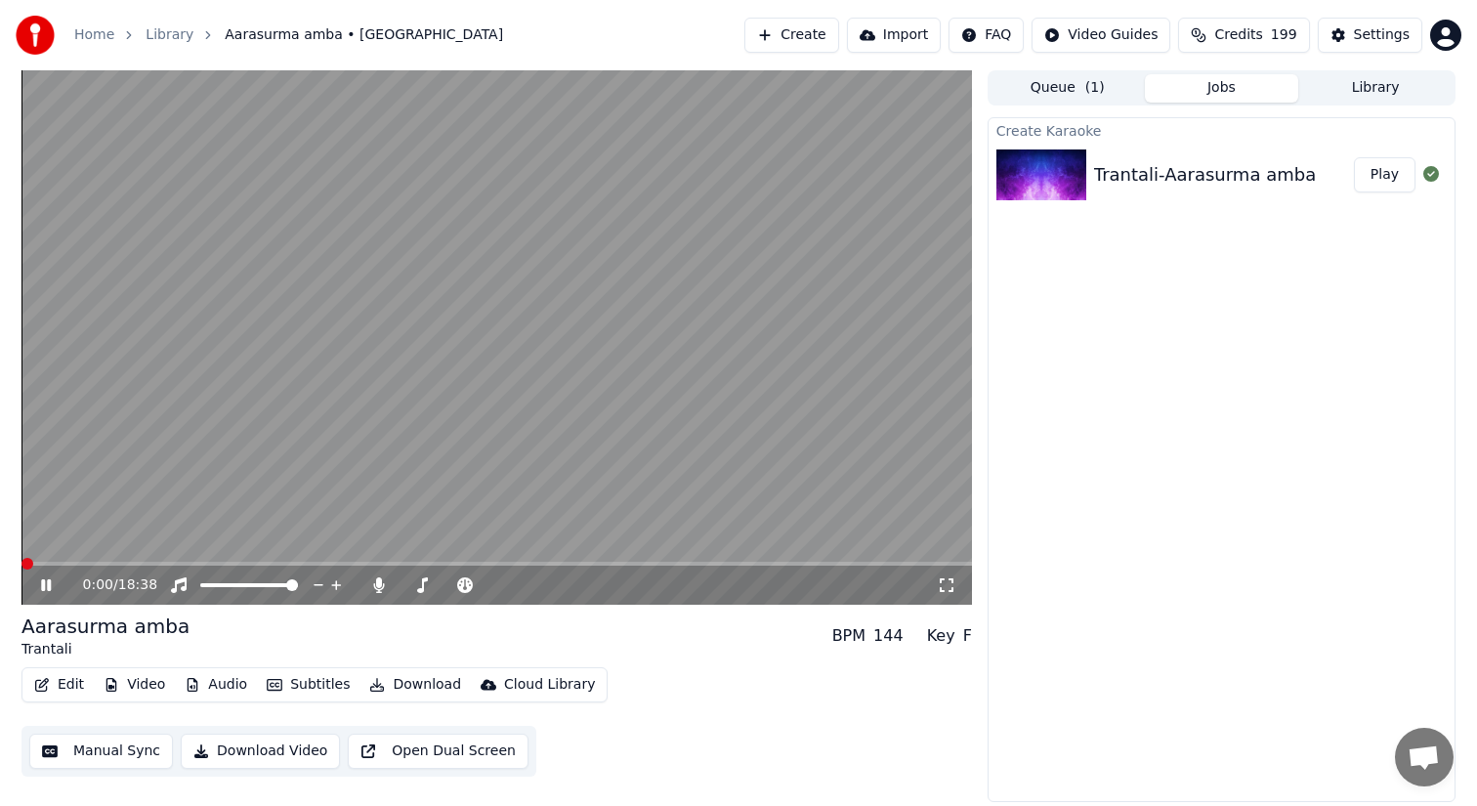
click at [48, 589] on icon at bounding box center [46, 585] width 10 height 12
click at [381, 582] on icon at bounding box center [378, 585] width 11 height 16
